Goal: Task Accomplishment & Management: Complete application form

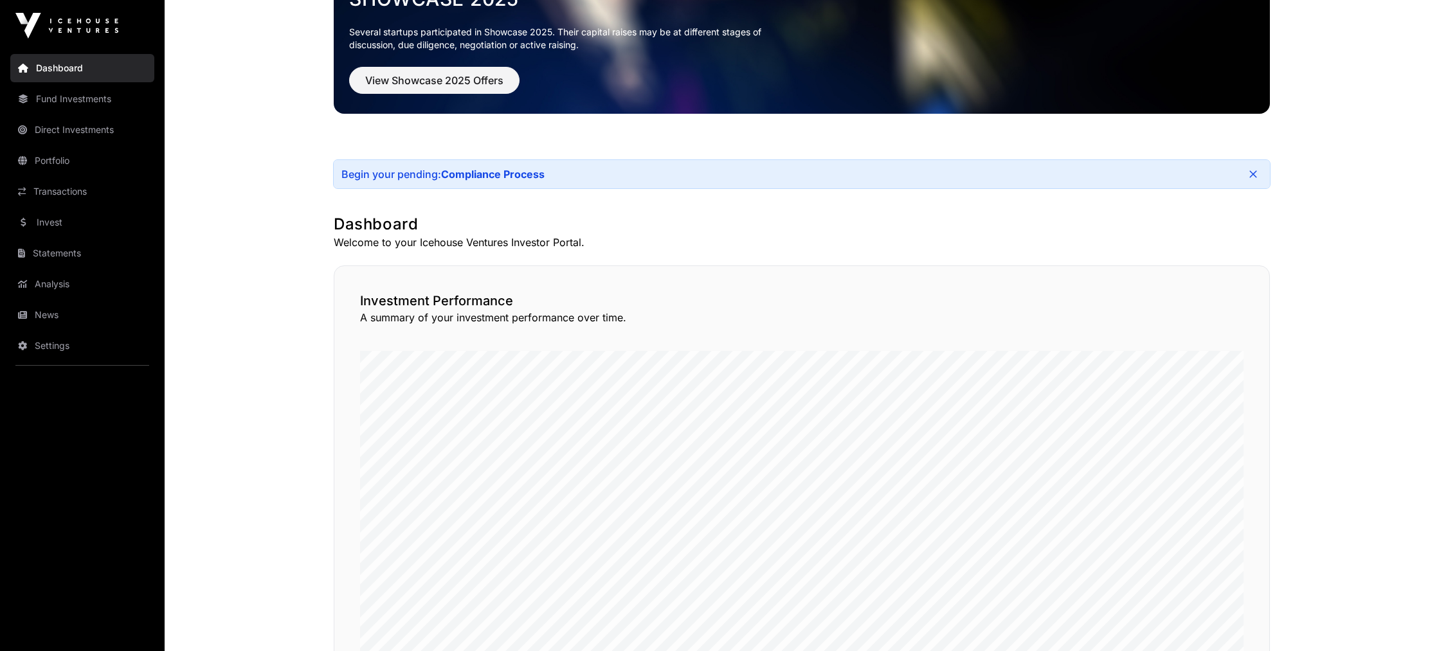
scroll to position [102, 0]
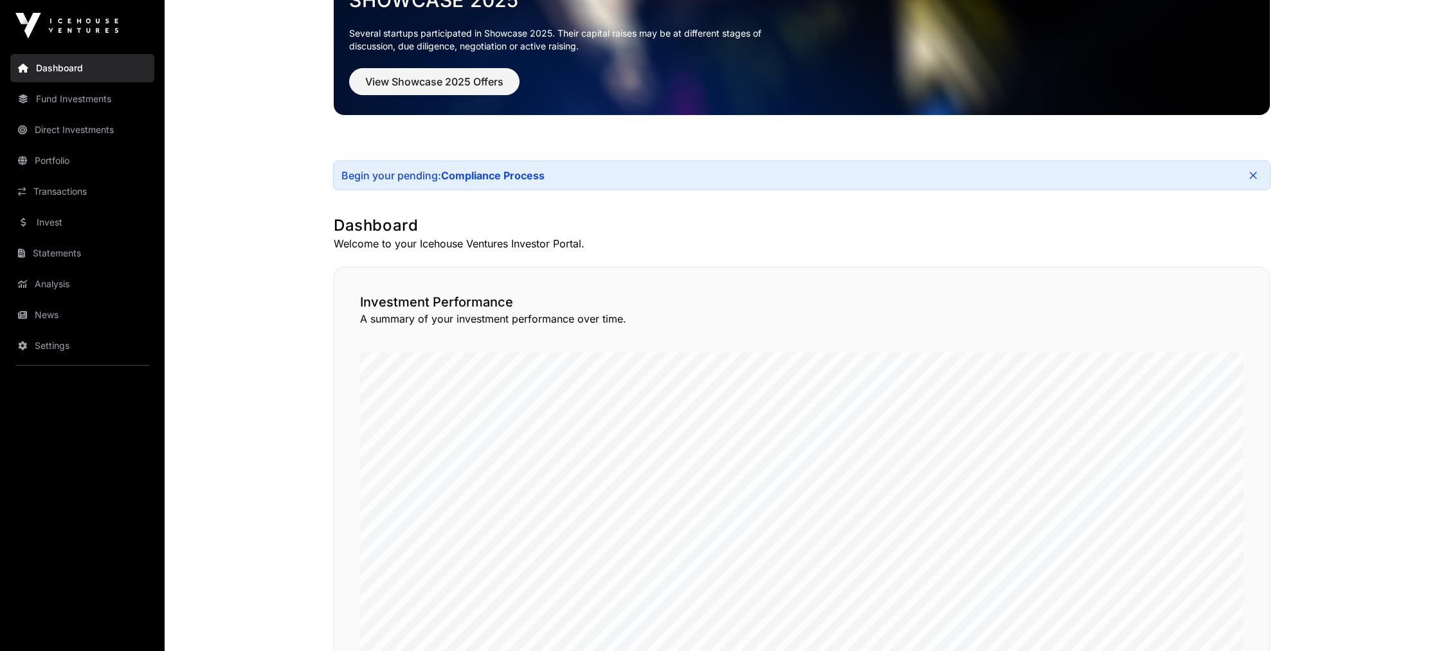
click at [510, 176] on link "Compliance Process" at bounding box center [492, 175] width 103 height 13
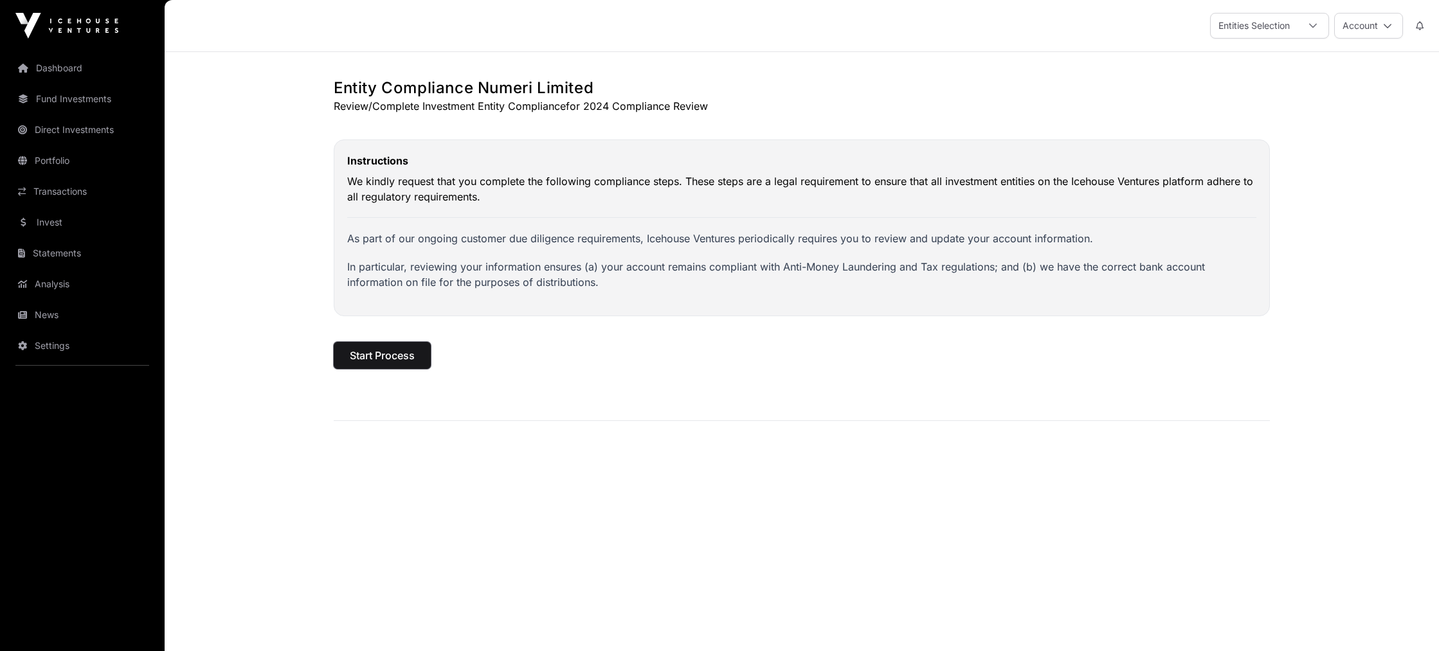
click at [399, 355] on span "Start Process" at bounding box center [382, 355] width 65 height 15
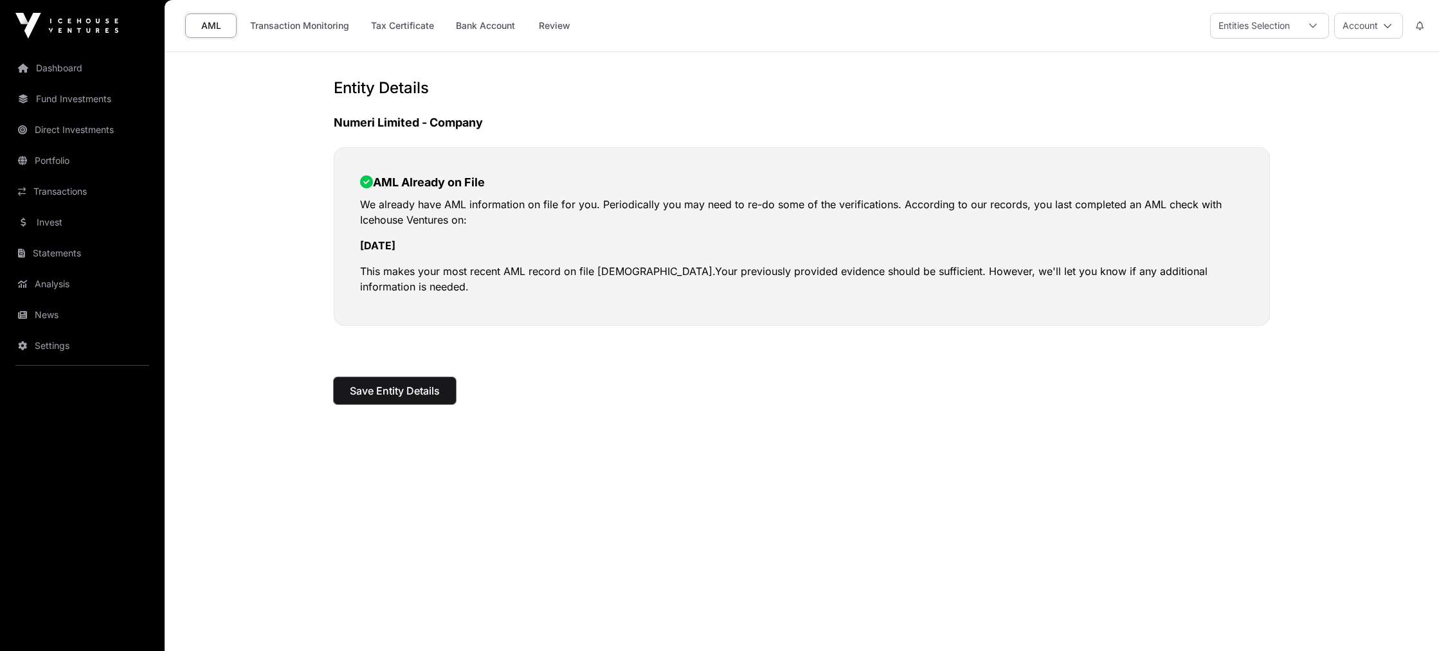
click at [406, 390] on span "Save Entity Details" at bounding box center [395, 390] width 90 height 15
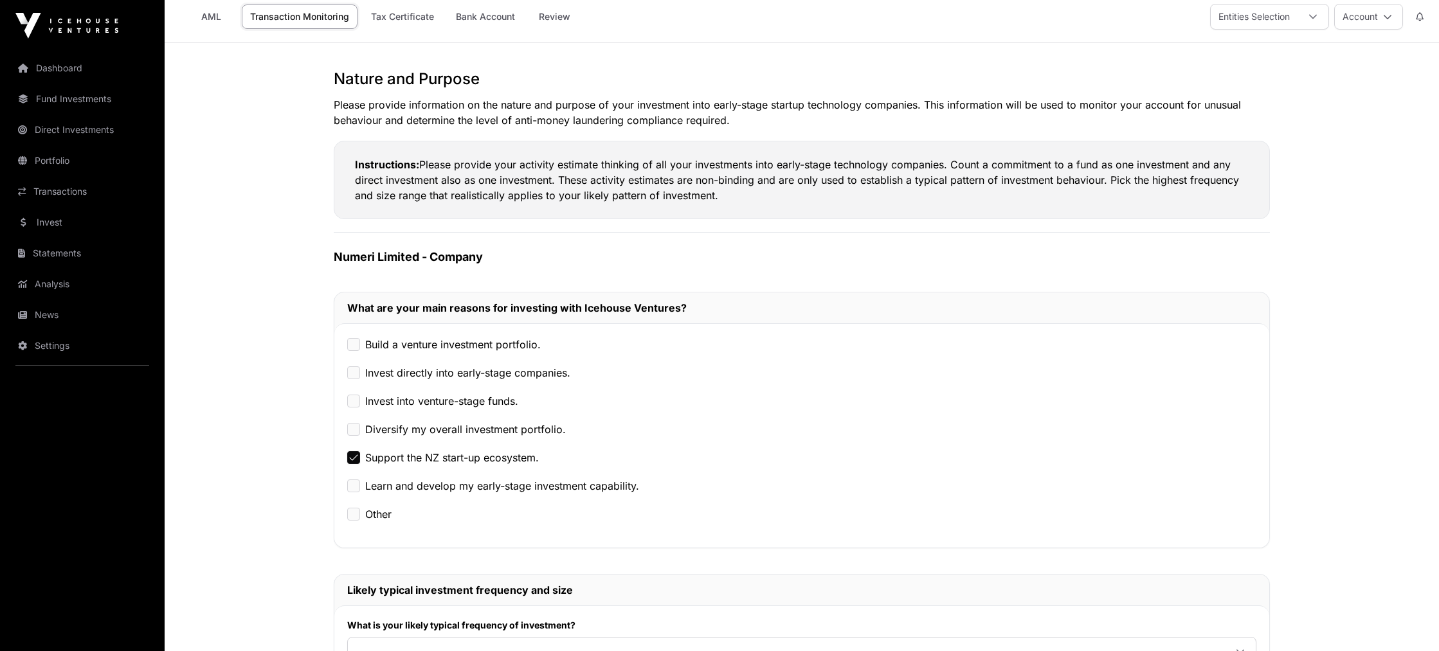
scroll to position [334, 0]
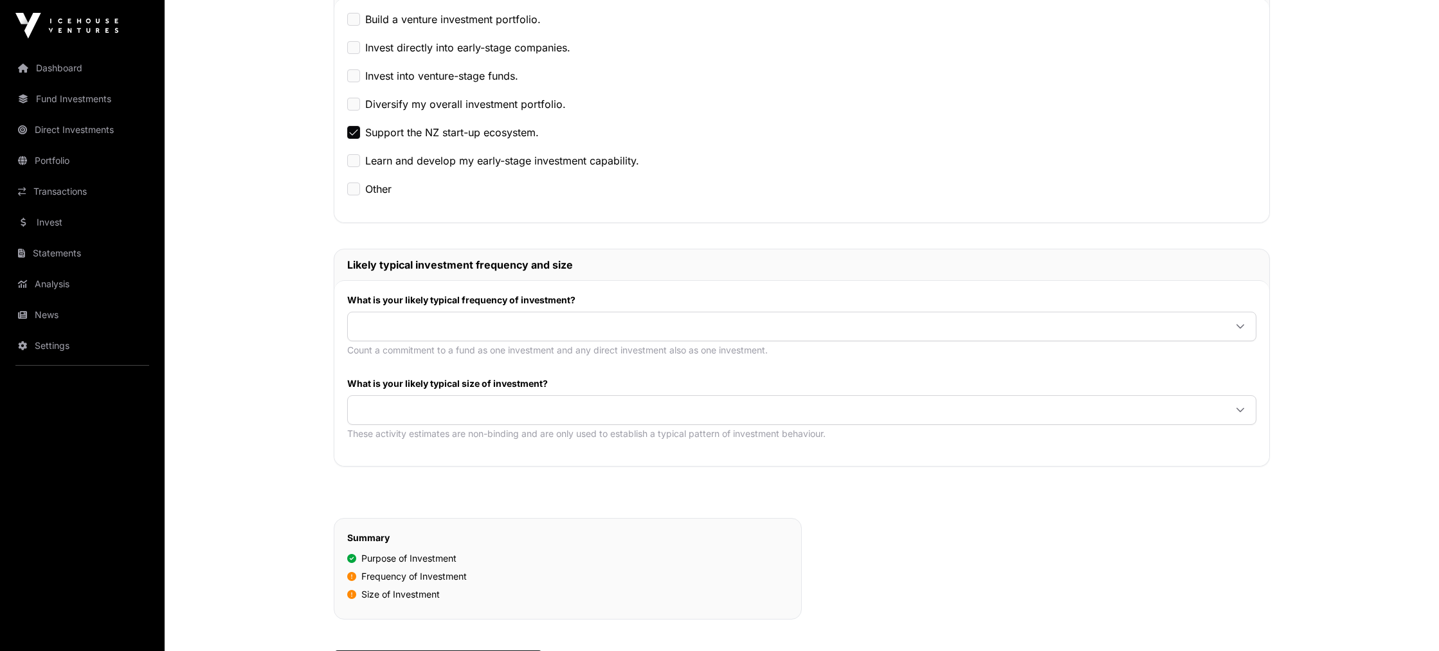
click at [572, 330] on span at bounding box center [786, 326] width 877 height 23
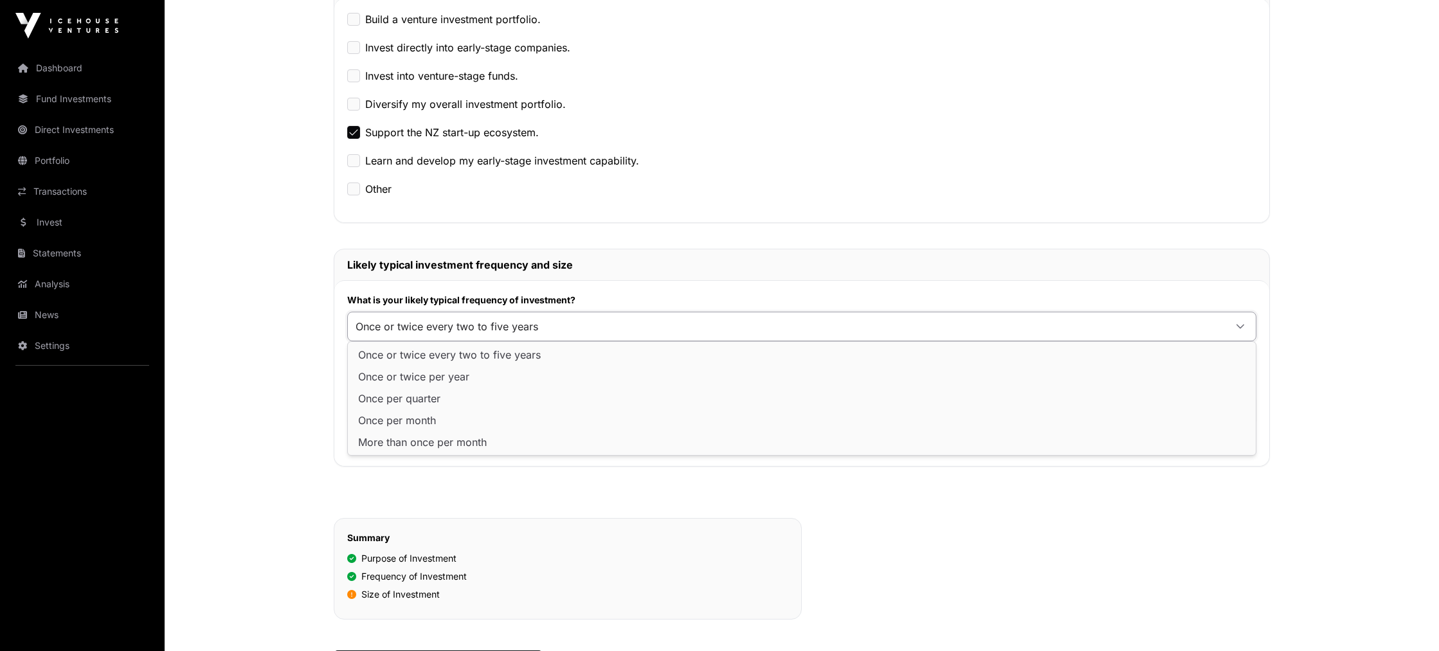
click at [508, 356] on span "Once or twice every two to five years" at bounding box center [449, 355] width 183 height 10
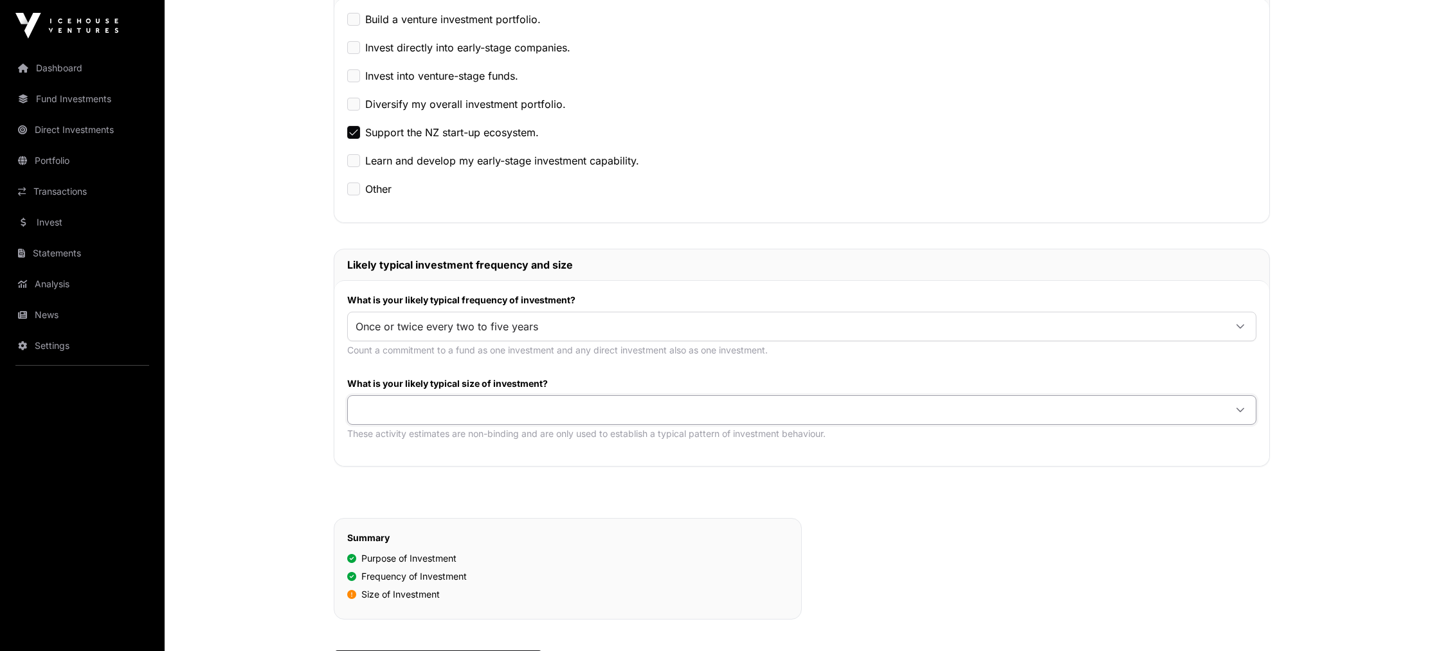
click at [529, 410] on span at bounding box center [786, 410] width 877 height 23
click at [480, 433] on span "$5,000 or more per investment" at bounding box center [434, 438] width 152 height 10
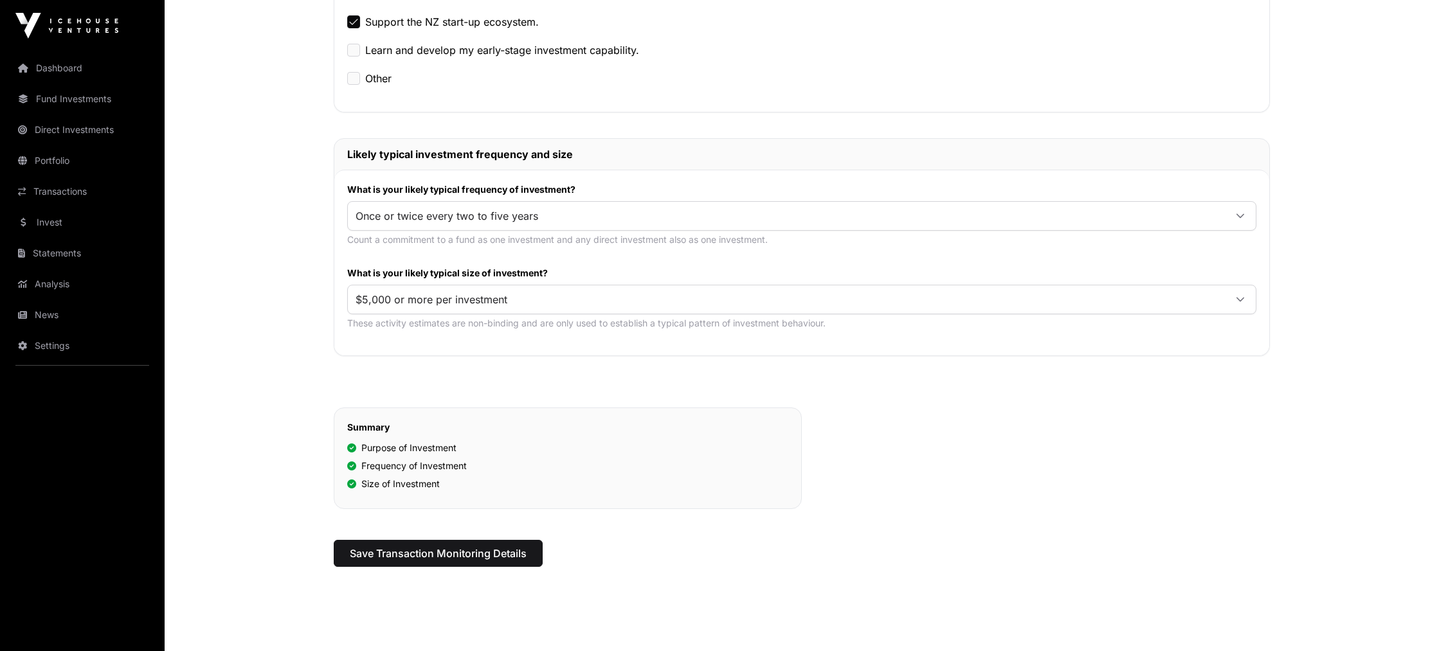
scroll to position [468, 0]
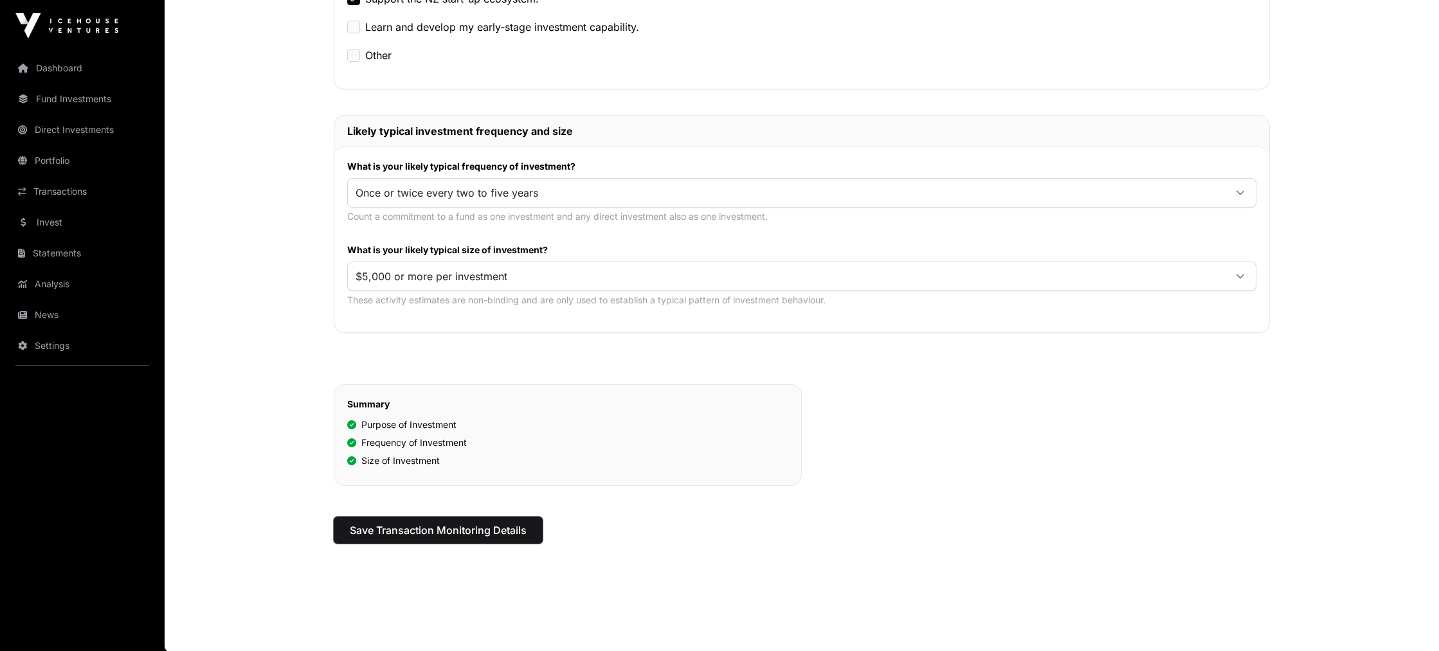
click at [470, 532] on span "Save Transaction Monitoring Details" at bounding box center [438, 530] width 177 height 15
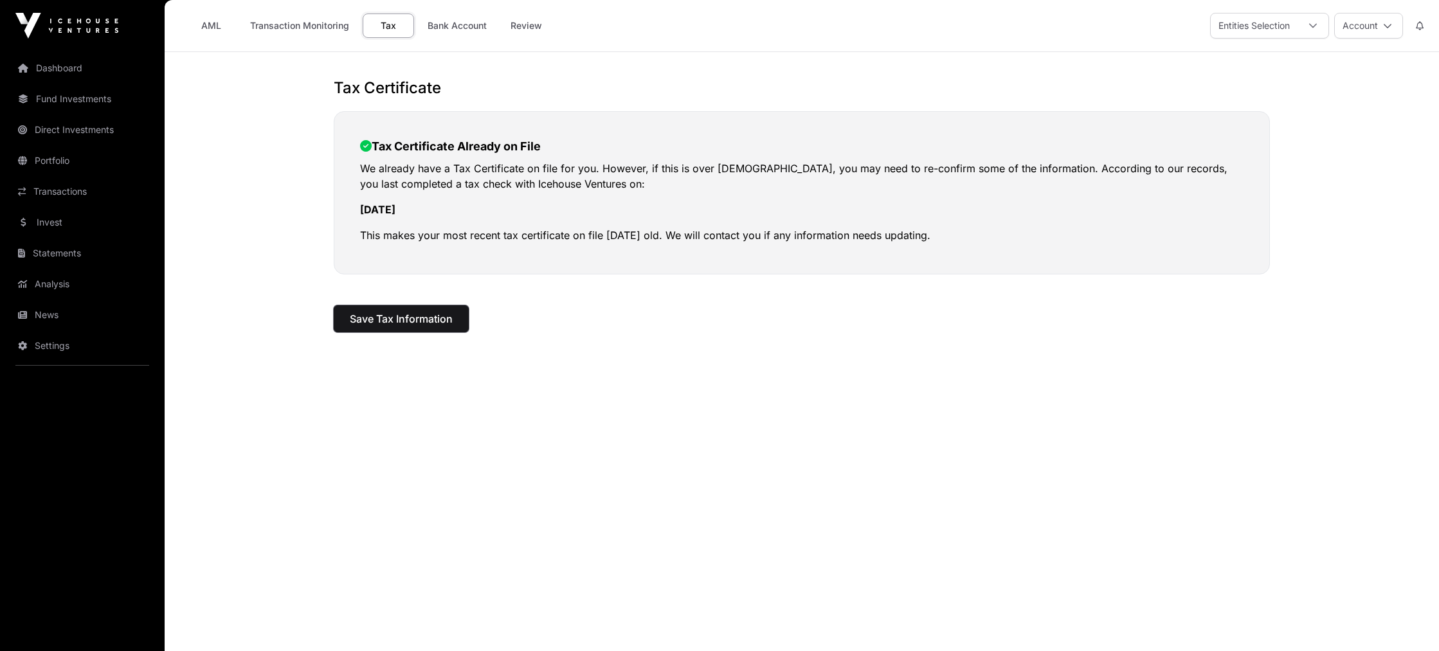
click at [420, 319] on span "Save Tax Information" at bounding box center [401, 318] width 103 height 15
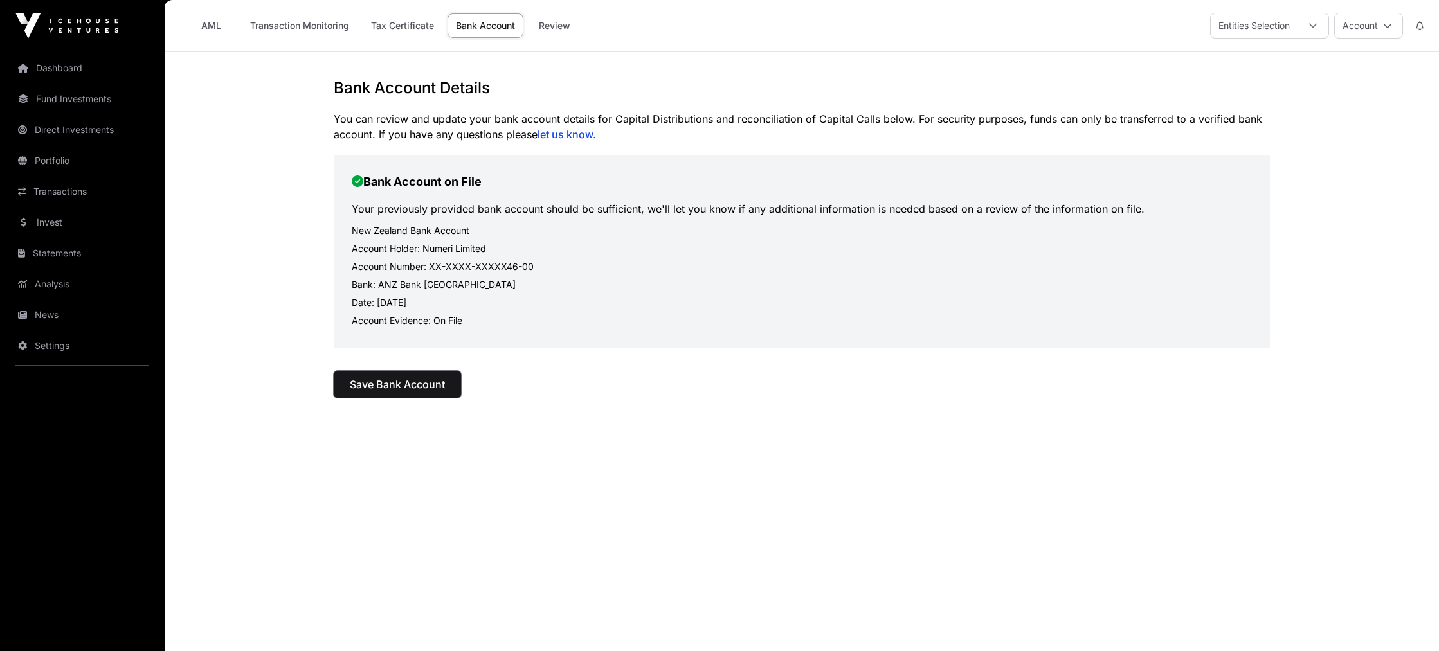
drag, startPoint x: 423, startPoint y: 378, endPoint x: 436, endPoint y: 377, distance: 13.6
click at [422, 378] on span "Save Bank Account" at bounding box center [397, 384] width 95 height 15
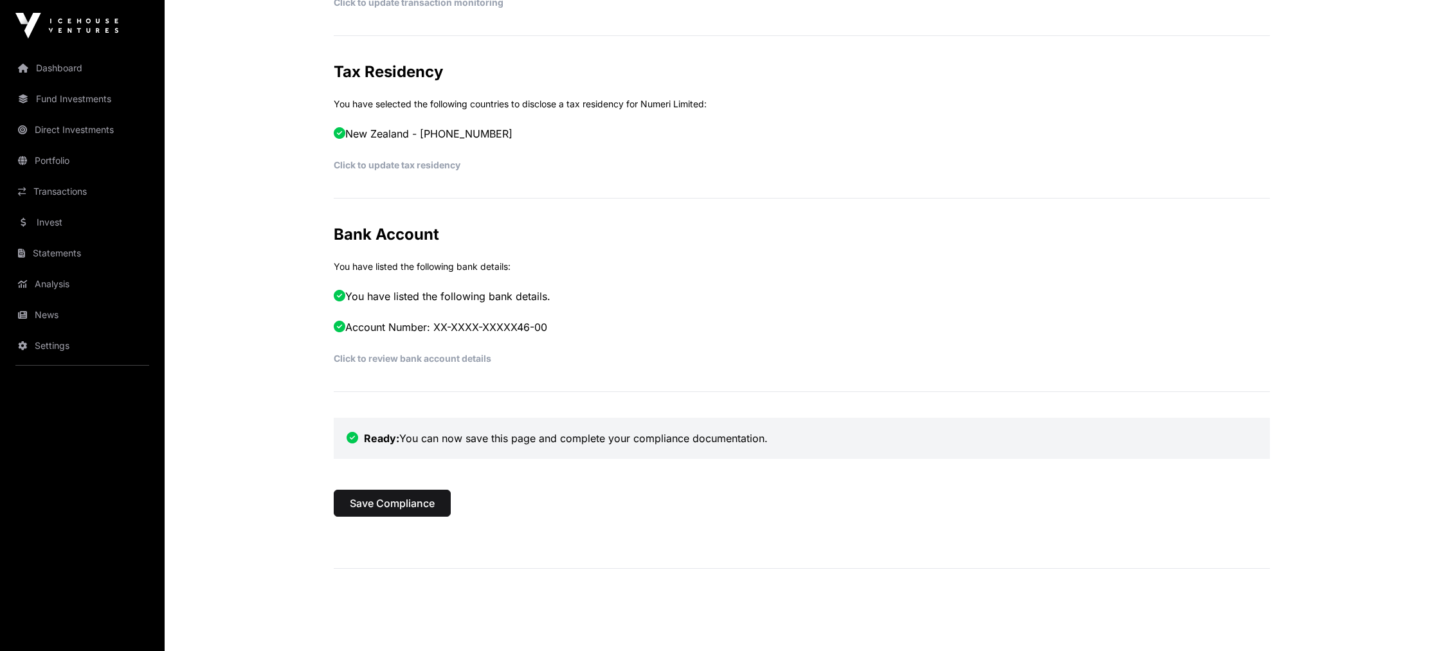
scroll to position [541, 0]
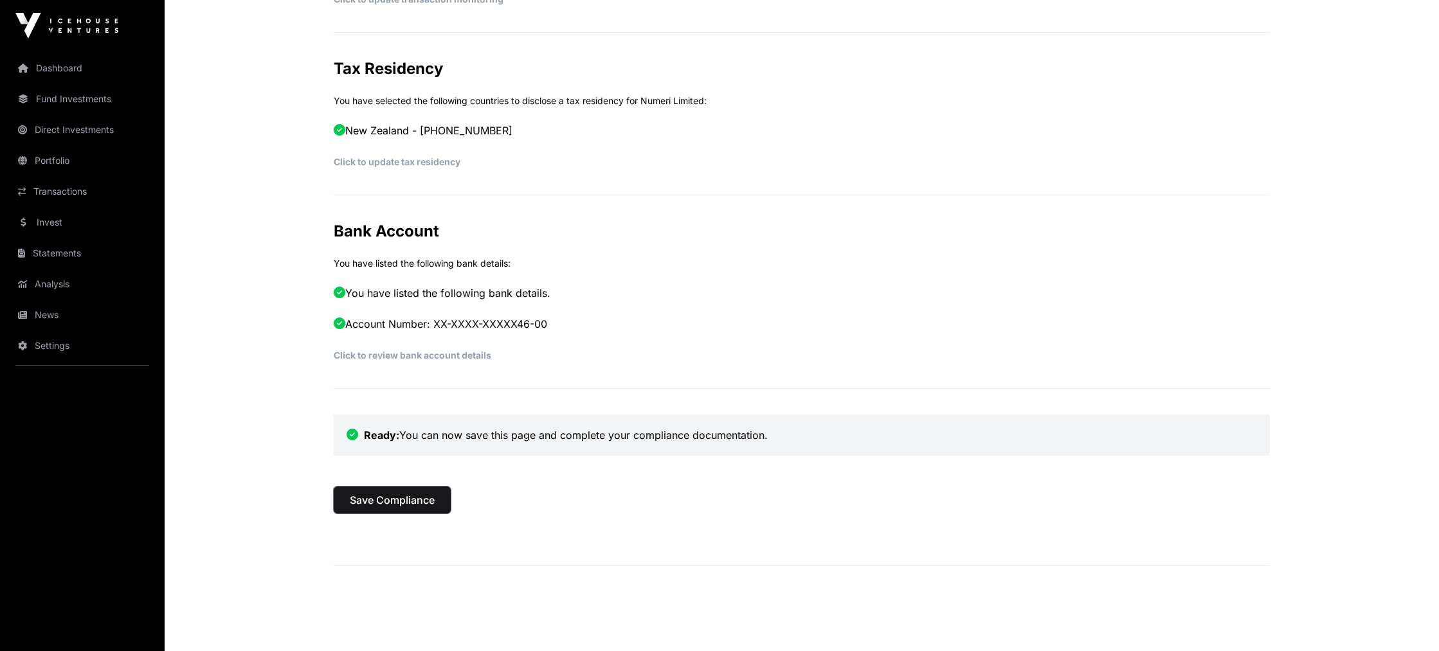
click at [411, 503] on span "Save Compliance" at bounding box center [392, 499] width 85 height 15
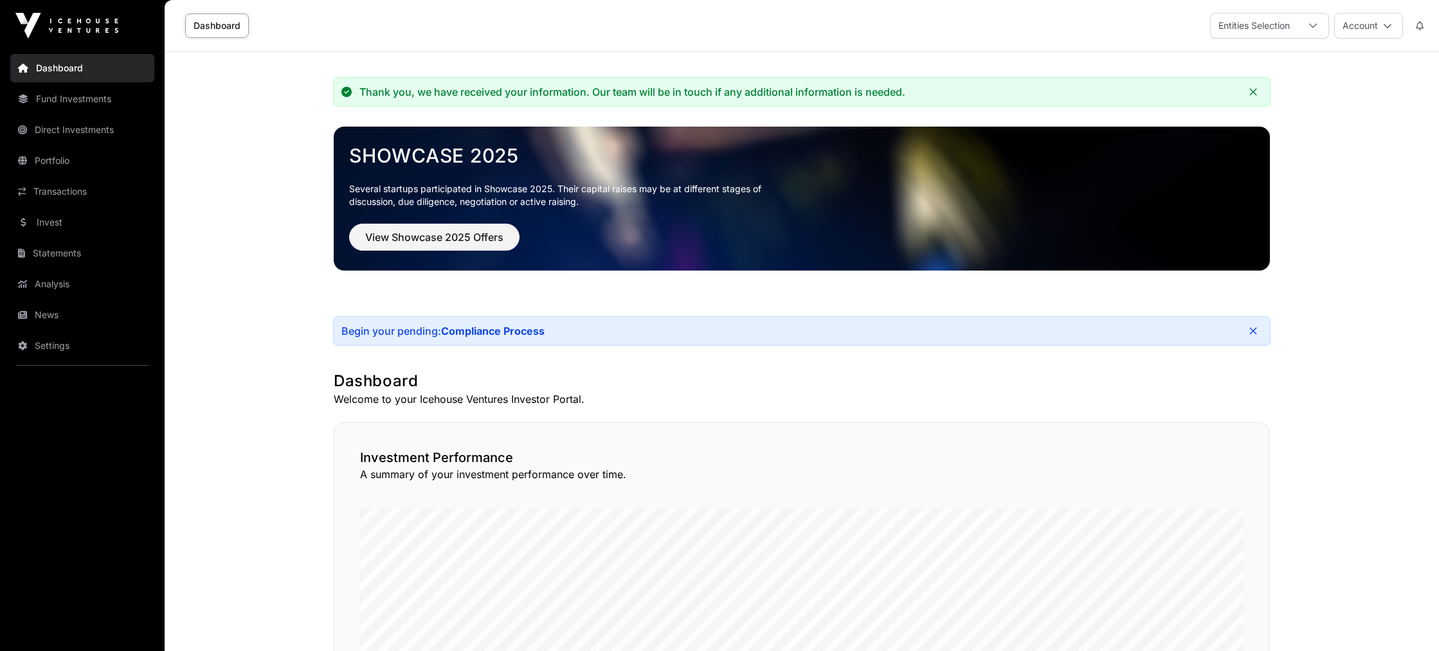
click at [64, 163] on link "Portfolio" at bounding box center [82, 161] width 144 height 28
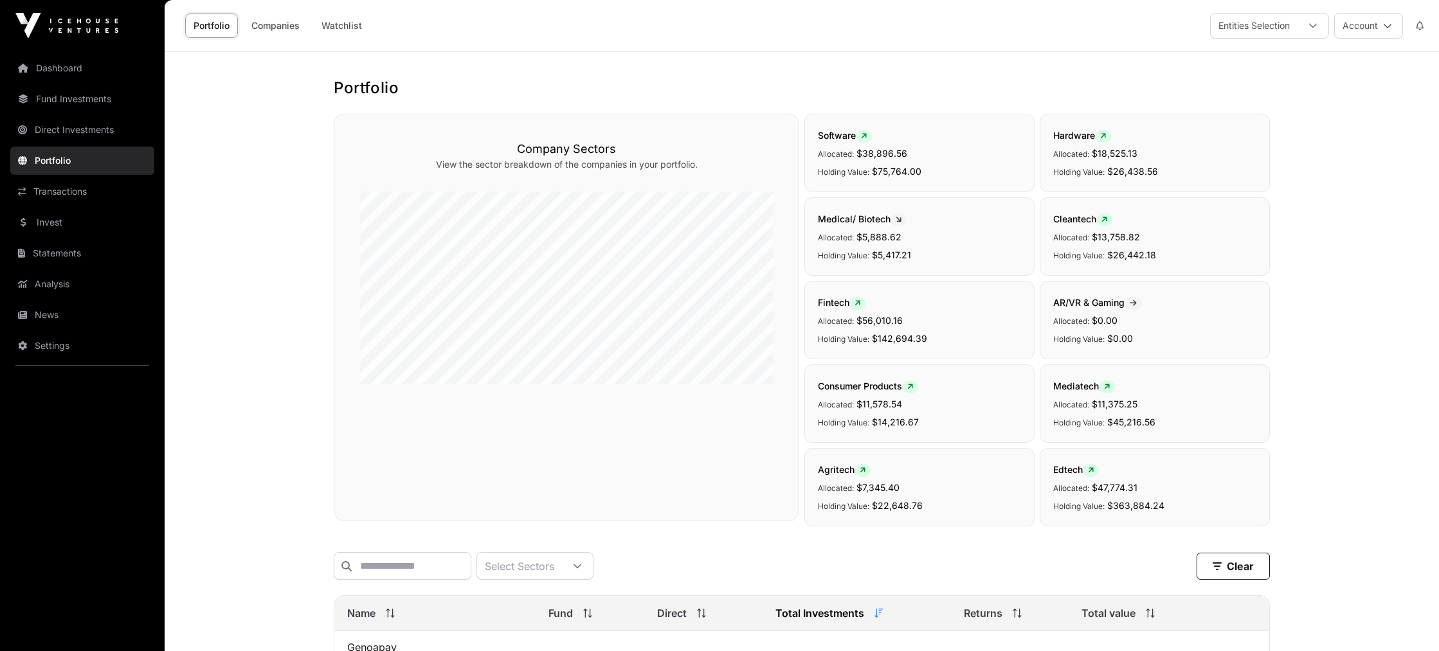
click at [67, 249] on link "Statements" at bounding box center [82, 253] width 144 height 28
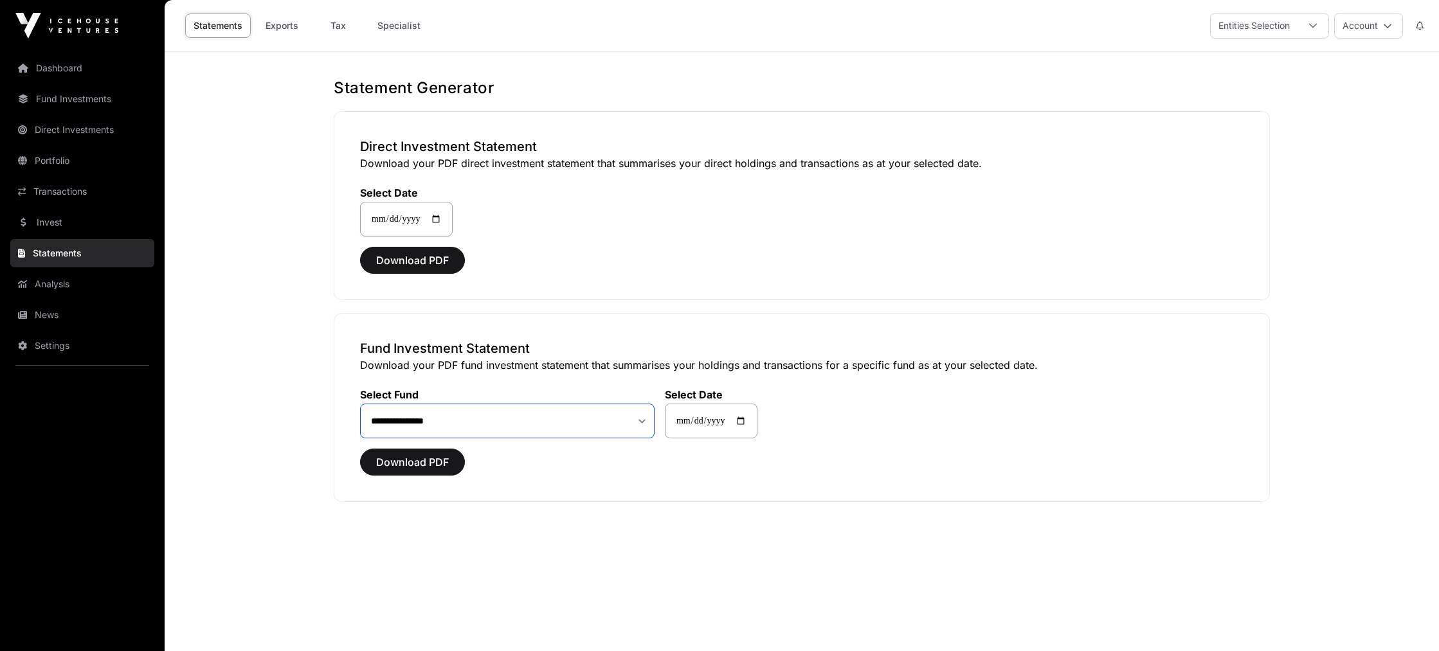
click at [644, 422] on select "**********" at bounding box center [507, 421] width 294 height 35
select select "**"
click at [360, 404] on select "**********" at bounding box center [507, 421] width 294 height 35
click at [428, 463] on span "Download PDF" at bounding box center [412, 461] width 73 height 15
click at [76, 73] on link "Dashboard" at bounding box center [82, 68] width 144 height 28
